Goal: Task Accomplishment & Management: Manage account settings

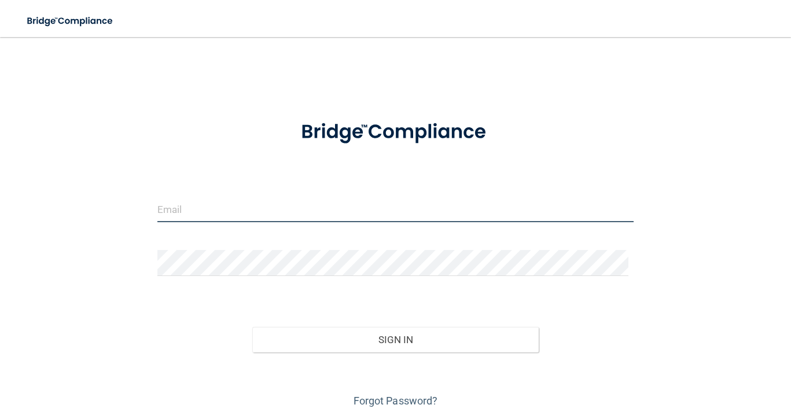
type input "[EMAIL_ADDRESS][DOMAIN_NAME]"
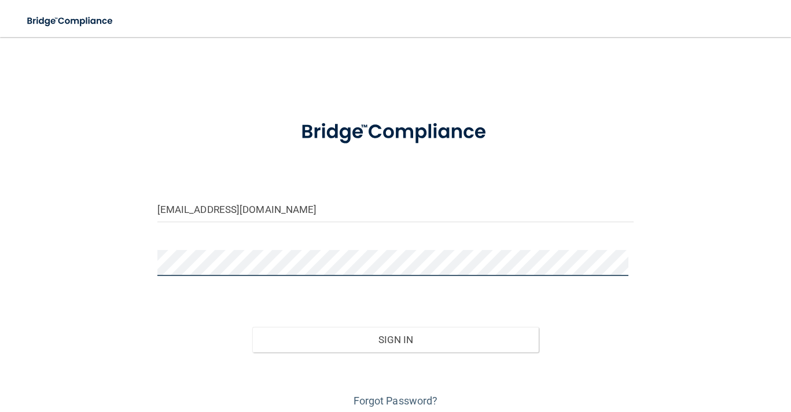
click at [149, 259] on div at bounding box center [396, 267] width 494 height 35
click at [252, 327] on button "Sign In" at bounding box center [395, 339] width 286 height 25
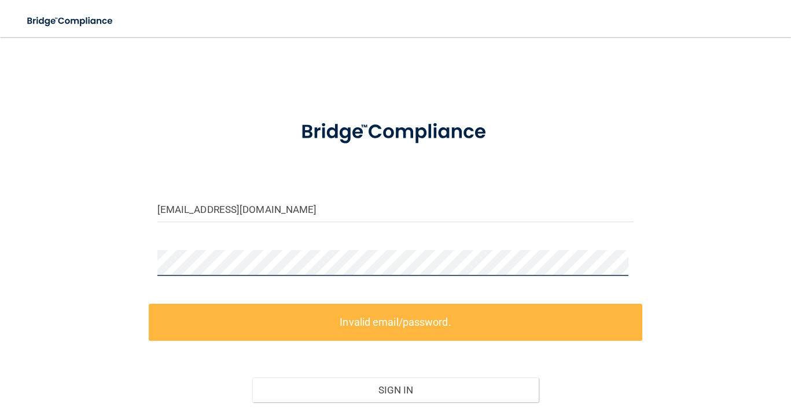
click at [146, 255] on div "[EMAIL_ADDRESS][DOMAIN_NAME] Invalid email/password. You don't have permission …" at bounding box center [395, 255] width 745 height 412
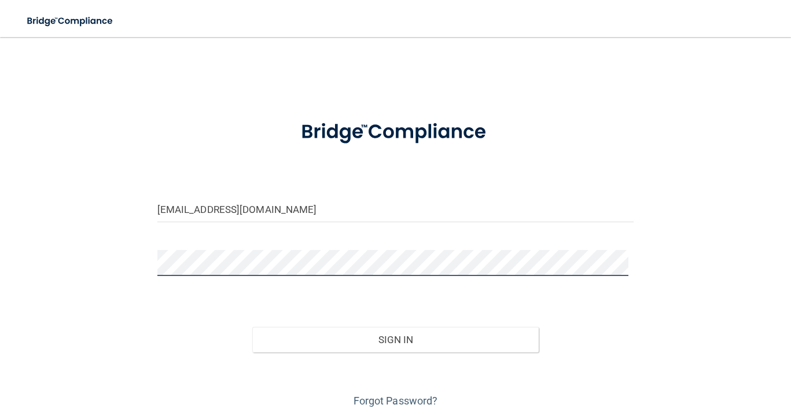
click at [252, 327] on button "Sign In" at bounding box center [395, 339] width 286 height 25
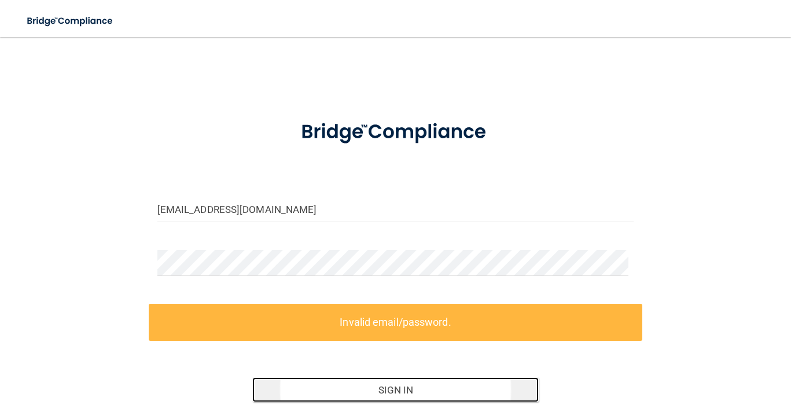
click at [385, 388] on button "Sign In" at bounding box center [395, 389] width 286 height 25
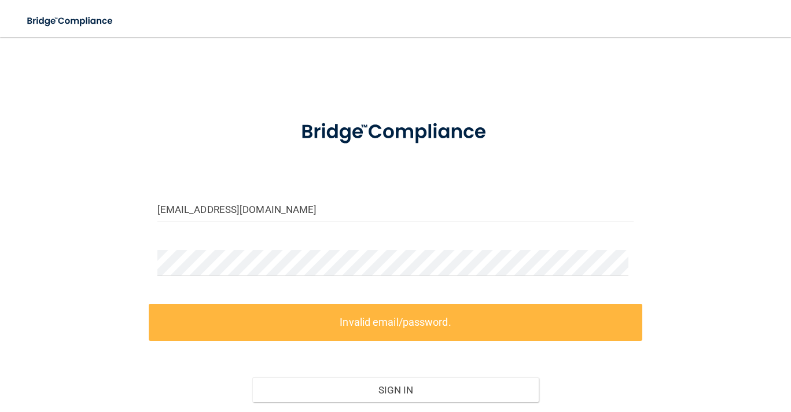
click at [393, 329] on label "Invalid email/password." at bounding box center [396, 322] width 494 height 36
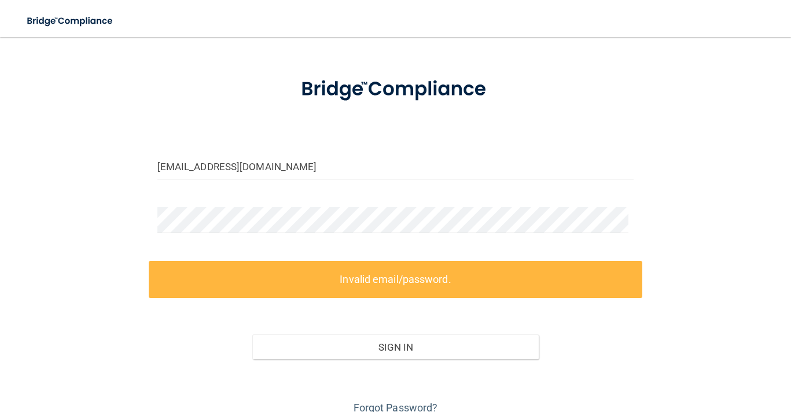
scroll to position [94, 0]
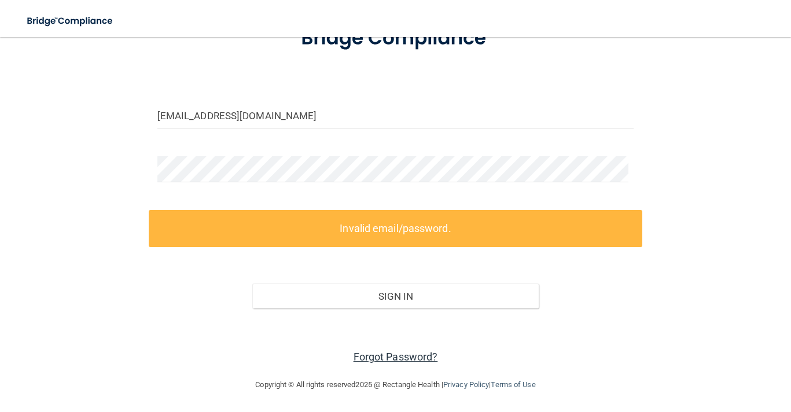
click at [389, 358] on link "Forgot Password?" at bounding box center [396, 357] width 85 height 12
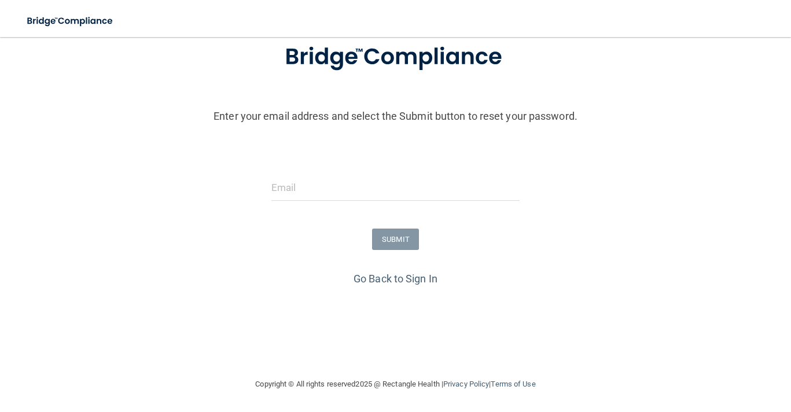
scroll to position [79, 0]
click at [311, 186] on input "email" at bounding box center [395, 188] width 248 height 26
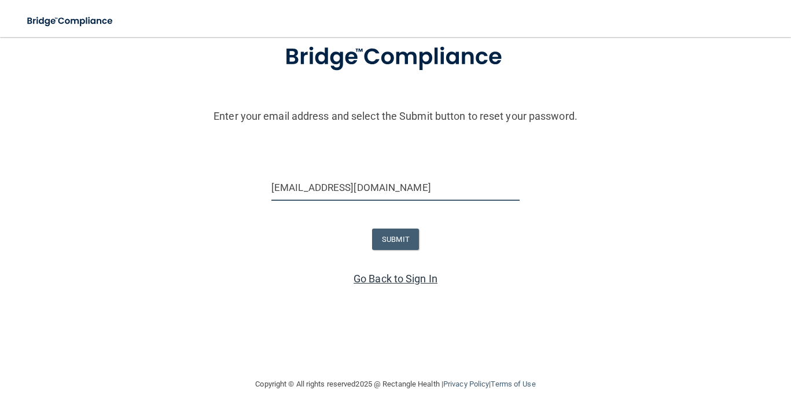
type input "[EMAIL_ADDRESS][DOMAIN_NAME]"
click at [379, 278] on link "Go Back to Sign In" at bounding box center [396, 279] width 84 height 12
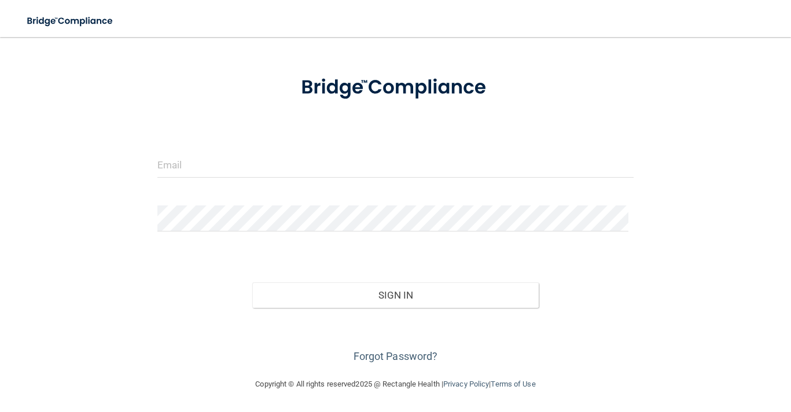
scroll to position [44, 0]
type input "[EMAIL_ADDRESS][DOMAIN_NAME]"
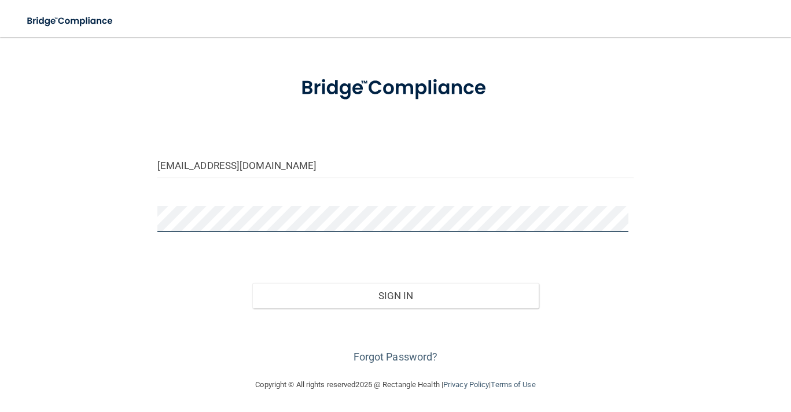
click at [120, 208] on div "[EMAIL_ADDRESS][DOMAIN_NAME] Invalid email/password. You don't have permission …" at bounding box center [395, 186] width 745 height 362
click at [252, 283] on button "Sign In" at bounding box center [395, 295] width 286 height 25
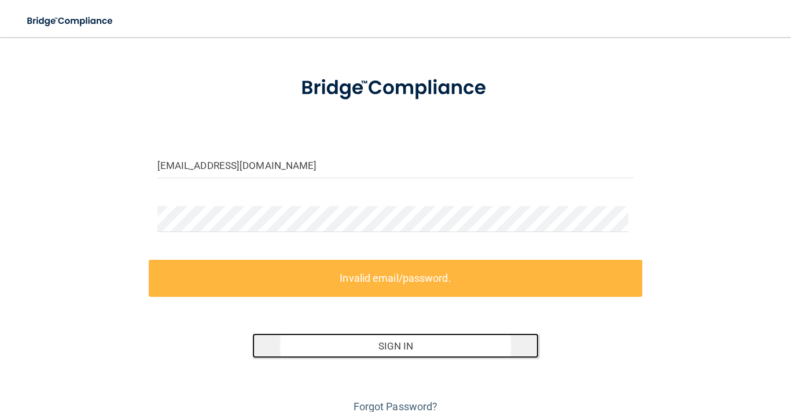
click at [398, 346] on button "Sign In" at bounding box center [395, 345] width 286 height 25
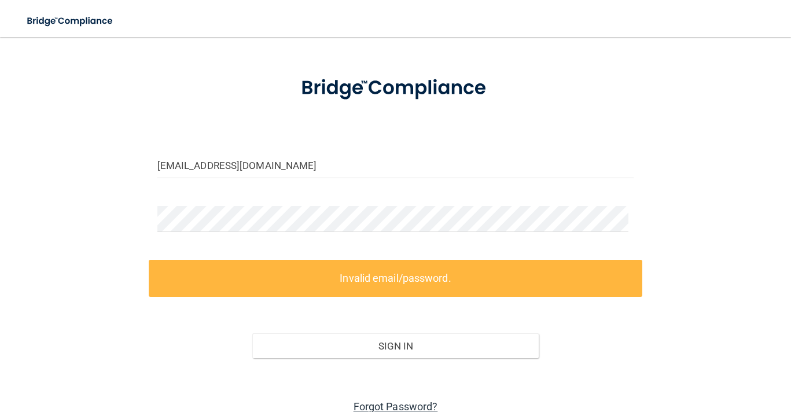
click at [379, 412] on html "Toggle navigation Manage My Enterprise Manage My Location [EMAIL_ADDRESS][DOMAI…" at bounding box center [395, 206] width 791 height 412
click at [381, 402] on link "Forgot Password?" at bounding box center [396, 407] width 85 height 12
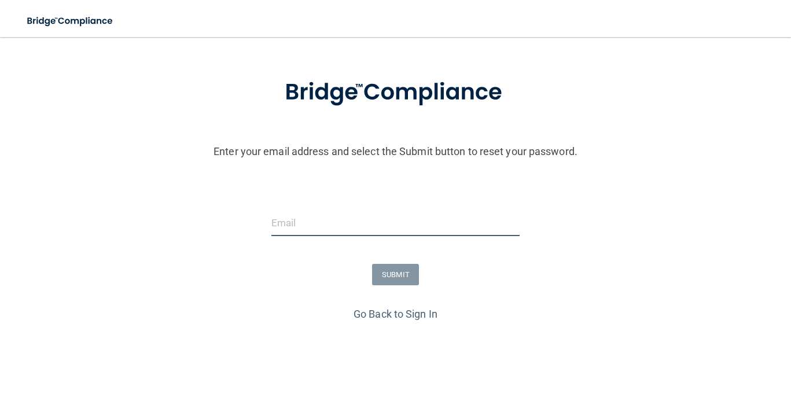
click at [291, 223] on input "email" at bounding box center [395, 223] width 248 height 26
type input "[EMAIL_ADDRESS][DOMAIN_NAME]"
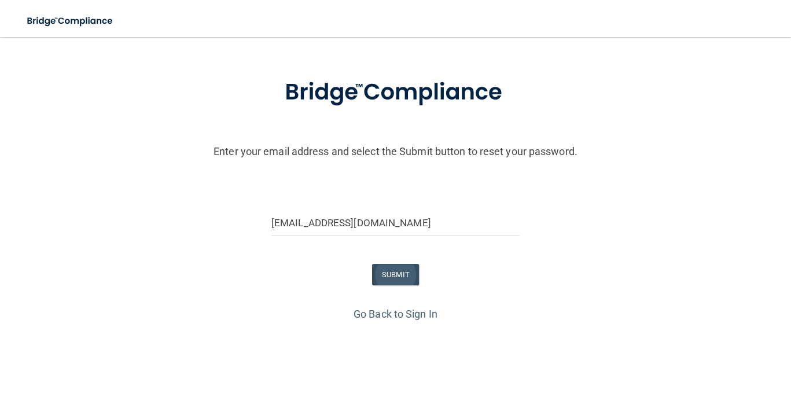
click at [364, 275] on div "SUBMIT" at bounding box center [395, 274] width 797 height 21
click at [379, 273] on button "SUBMIT" at bounding box center [395, 274] width 47 height 21
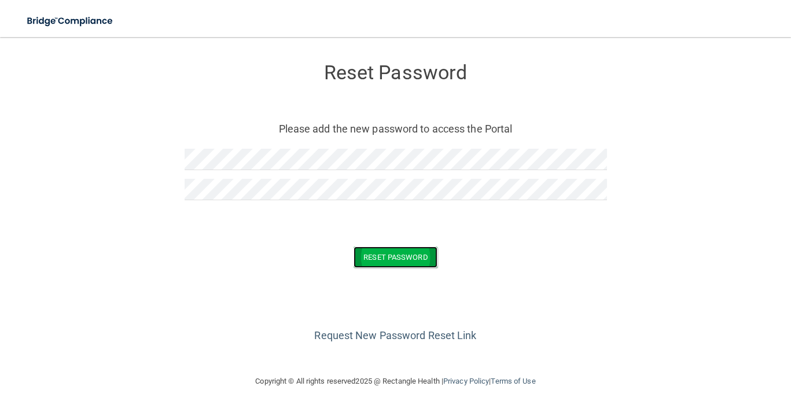
click at [384, 258] on button "Reset Password" at bounding box center [395, 257] width 83 height 21
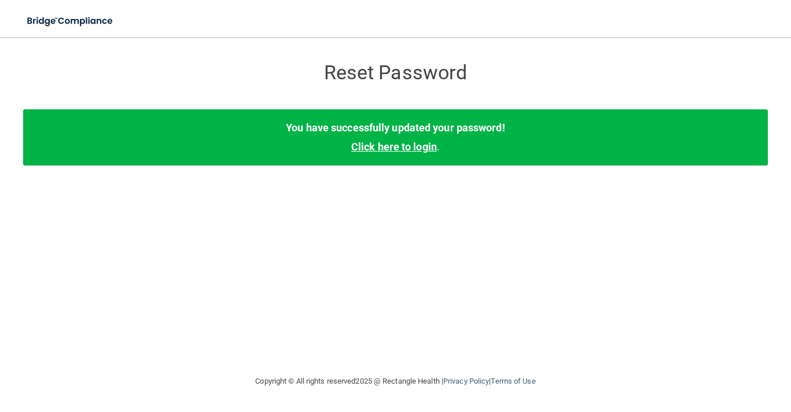
click at [412, 149] on link "Click here to login" at bounding box center [394, 147] width 86 height 12
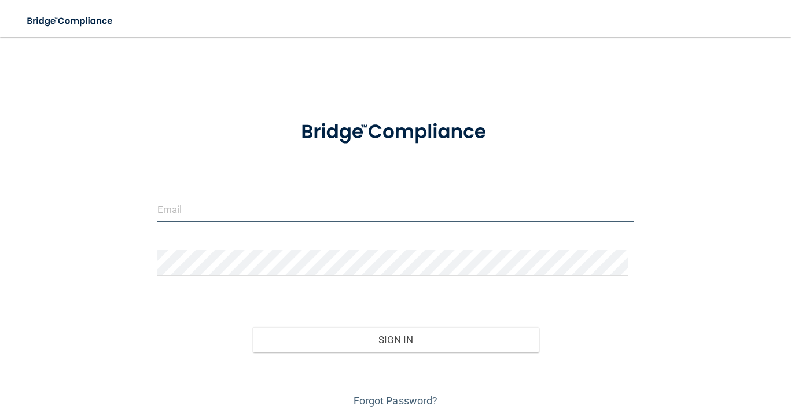
type input "[EMAIL_ADDRESS][DOMAIN_NAME]"
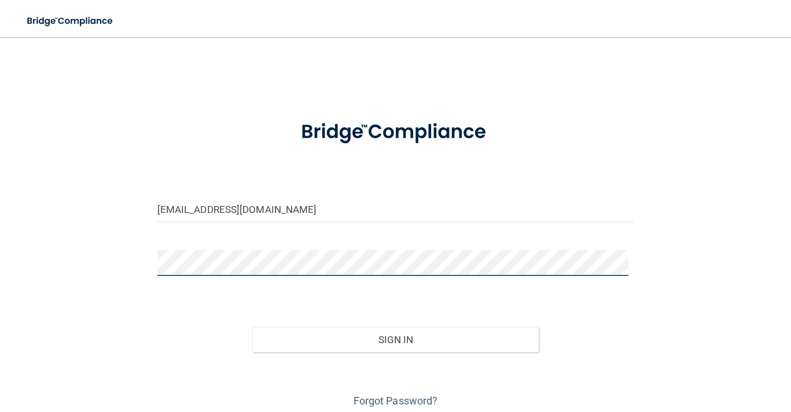
click at [144, 259] on div "kwilhelm@allendental.net Invalid email/password. You don't have permission to a…" at bounding box center [395, 230] width 745 height 362
click at [252, 327] on button "Sign In" at bounding box center [395, 339] width 286 height 25
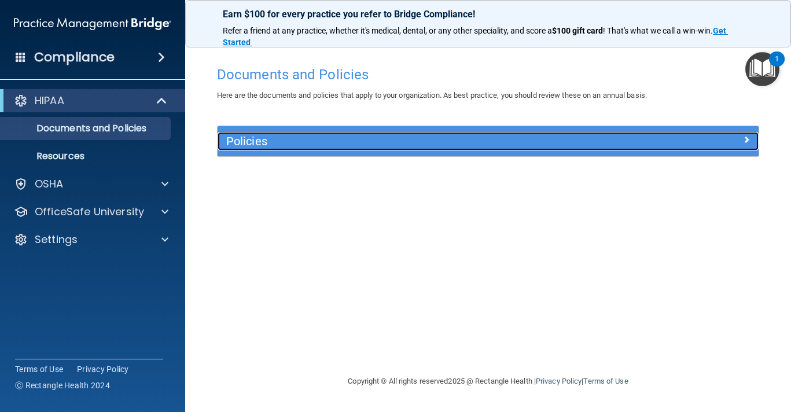
click at [266, 140] on h5 "Policies" at bounding box center [420, 141] width 388 height 13
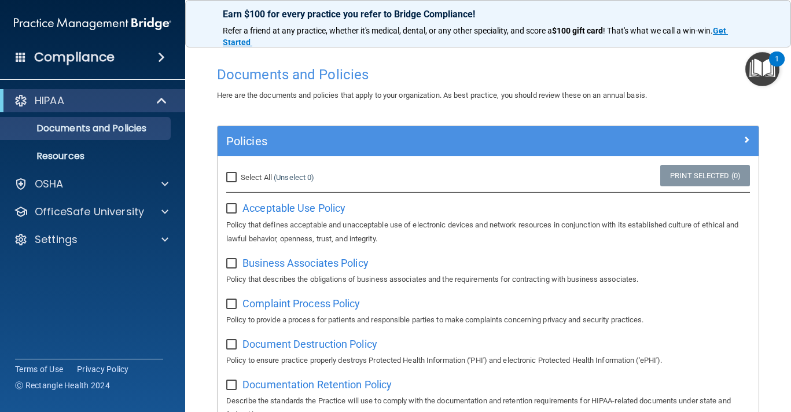
click at [162, 54] on span at bounding box center [161, 57] width 7 height 14
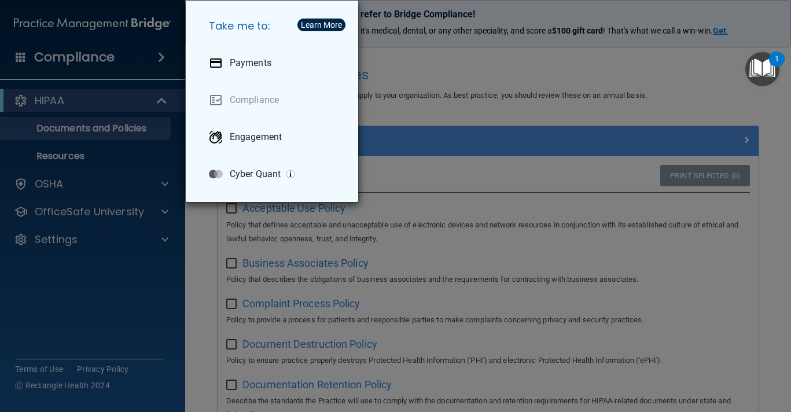
click at [127, 185] on div "Take me to: Payments Compliance Engagement Cyber Quant" at bounding box center [395, 206] width 791 height 412
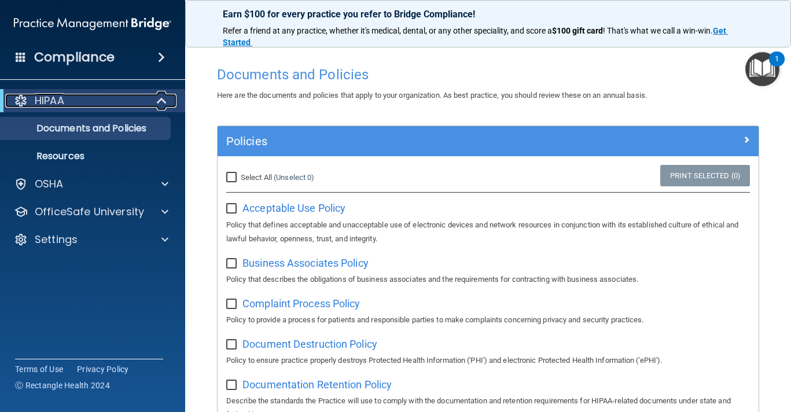
click at [158, 101] on span at bounding box center [163, 101] width 10 height 14
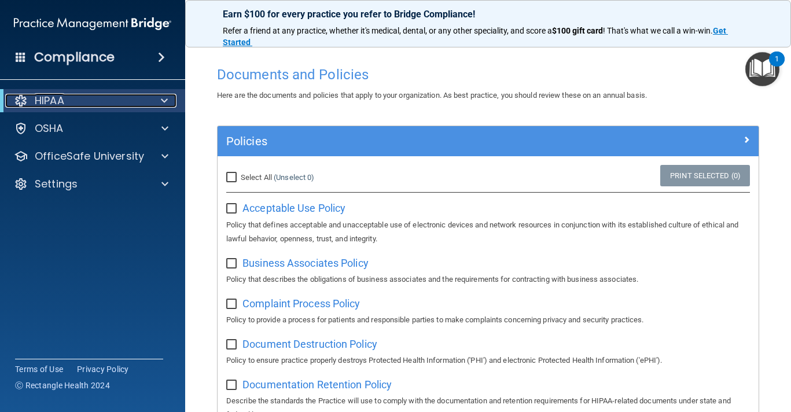
click at [44, 97] on p "HIPAA" at bounding box center [50, 101] width 30 height 14
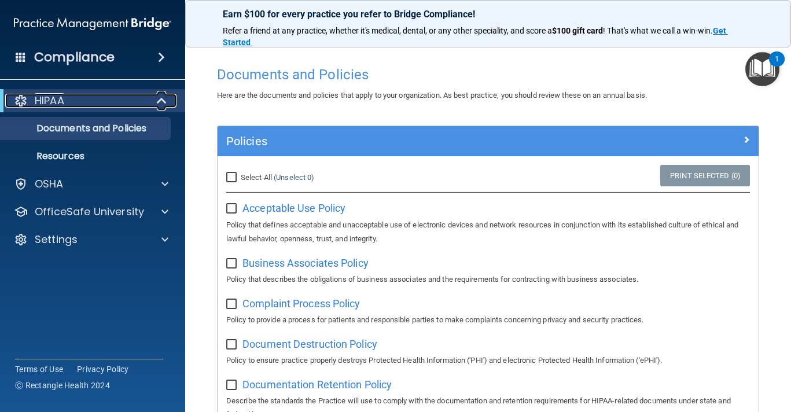
click at [44, 97] on p "HIPAA" at bounding box center [50, 101] width 30 height 14
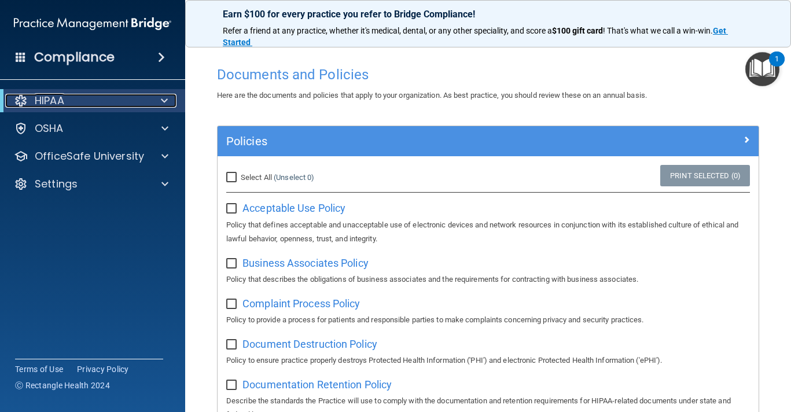
click at [44, 97] on p "HIPAA" at bounding box center [50, 101] width 30 height 14
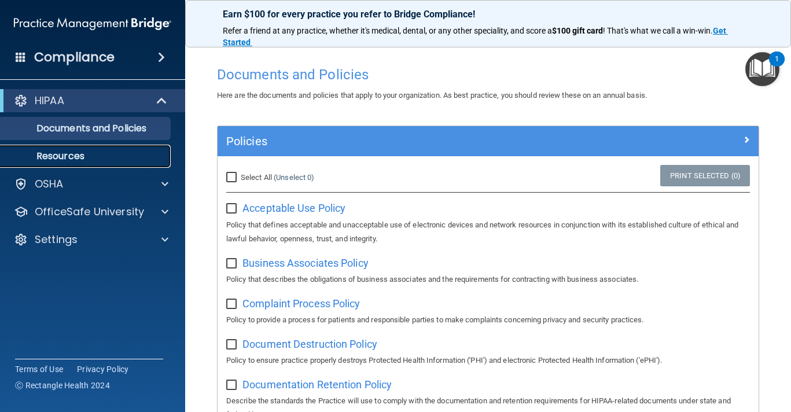
click at [39, 156] on p "Resources" at bounding box center [87, 156] width 158 height 12
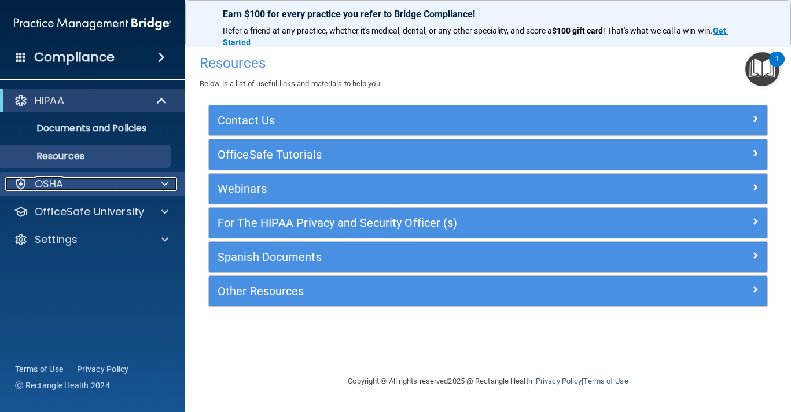
click at [41, 178] on p "OSHA" at bounding box center [49, 184] width 29 height 14
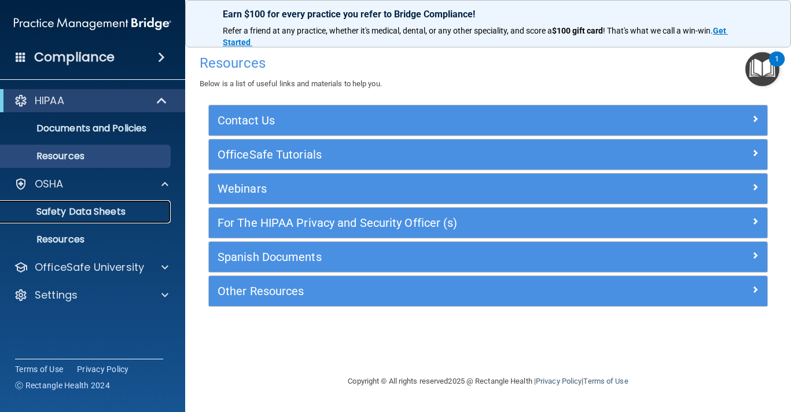
click at [65, 212] on p "Safety Data Sheets" at bounding box center [87, 212] width 158 height 12
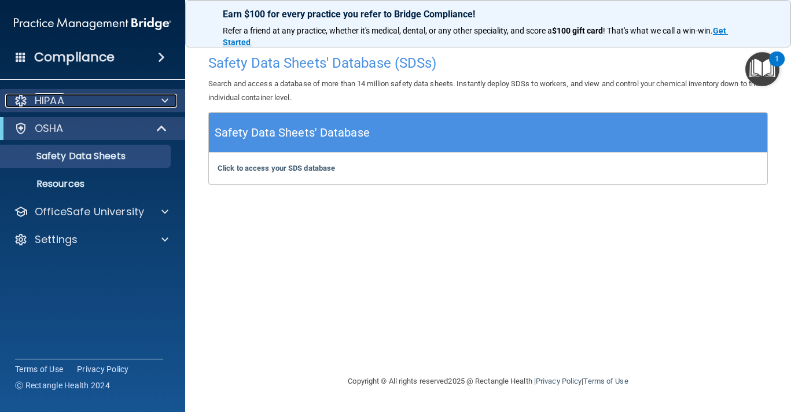
click at [63, 102] on p "HIPAA" at bounding box center [50, 101] width 30 height 14
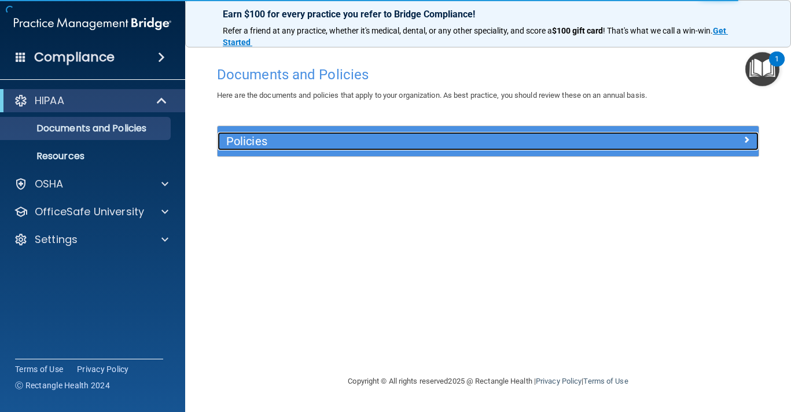
click at [747, 133] on span at bounding box center [746, 140] width 7 height 14
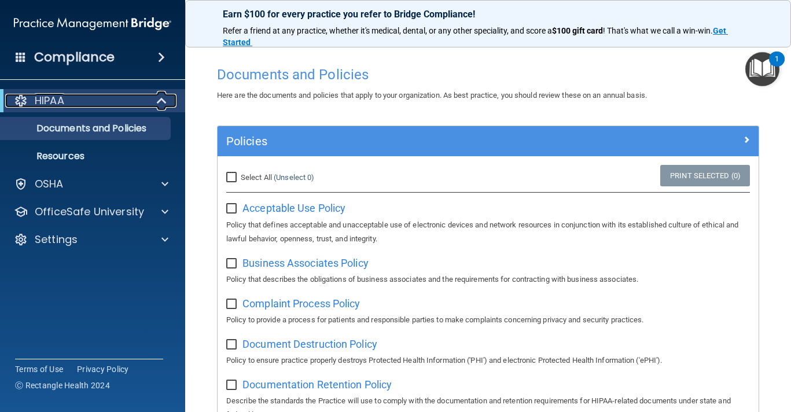
click at [155, 107] on div at bounding box center [162, 101] width 28 height 14
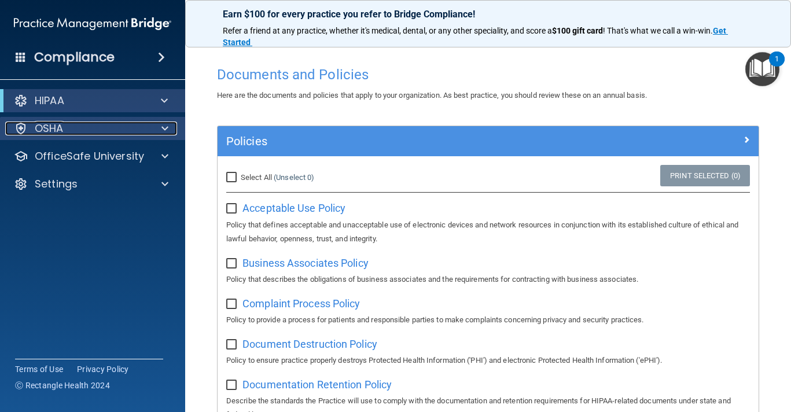
click at [136, 127] on div "OSHA" at bounding box center [77, 129] width 144 height 14
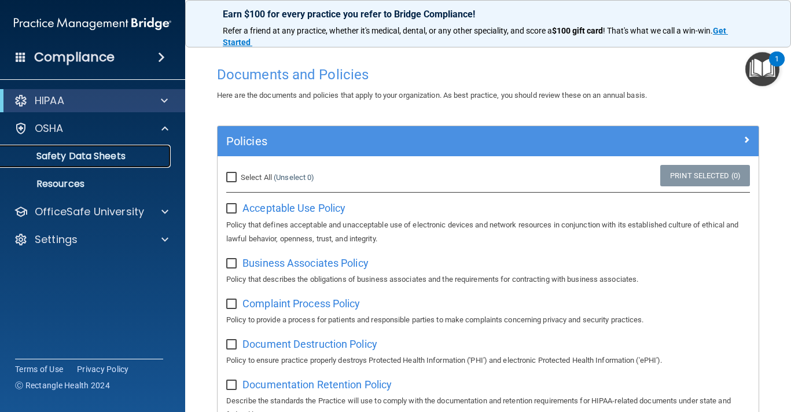
click at [112, 155] on p "Safety Data Sheets" at bounding box center [87, 156] width 158 height 12
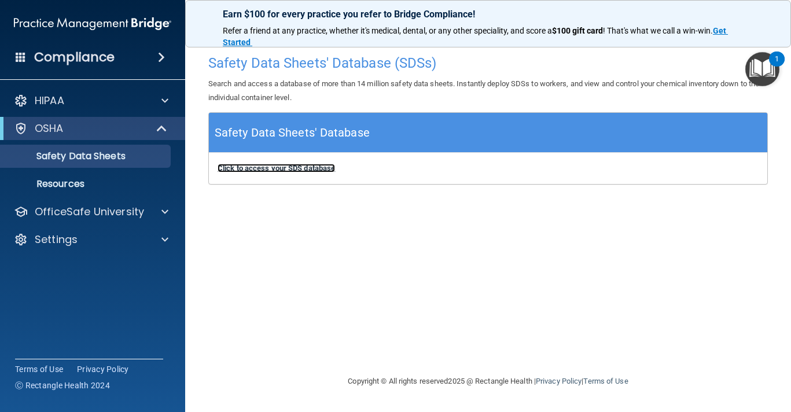
click at [267, 167] on b "Click to access your SDS database" at bounding box center [276, 168] width 117 height 9
